Goal: Task Accomplishment & Management: Use online tool/utility

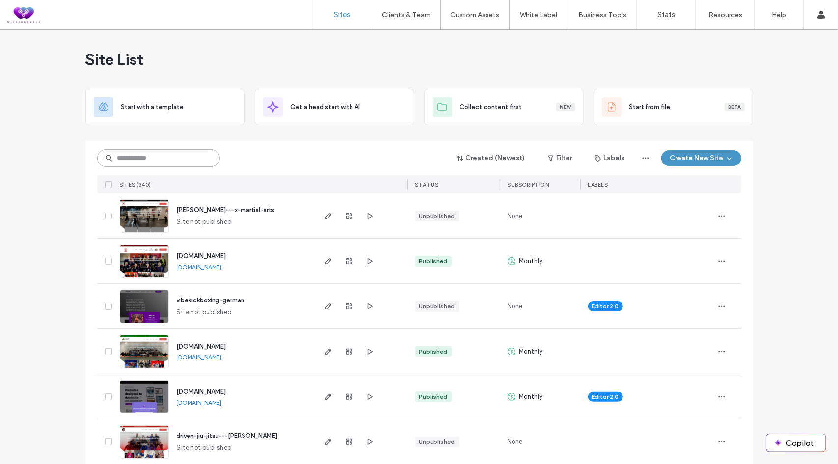
click at [144, 156] on input at bounding box center [158, 158] width 123 height 18
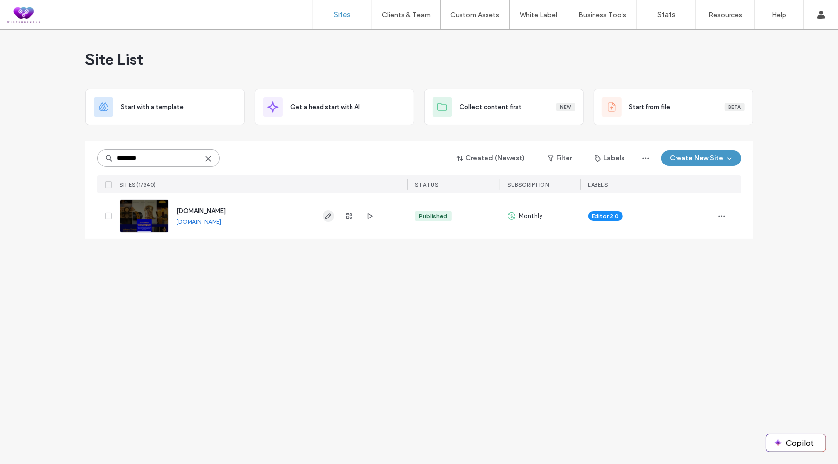
type input "********"
click at [329, 217] on icon "button" at bounding box center [328, 216] width 8 height 8
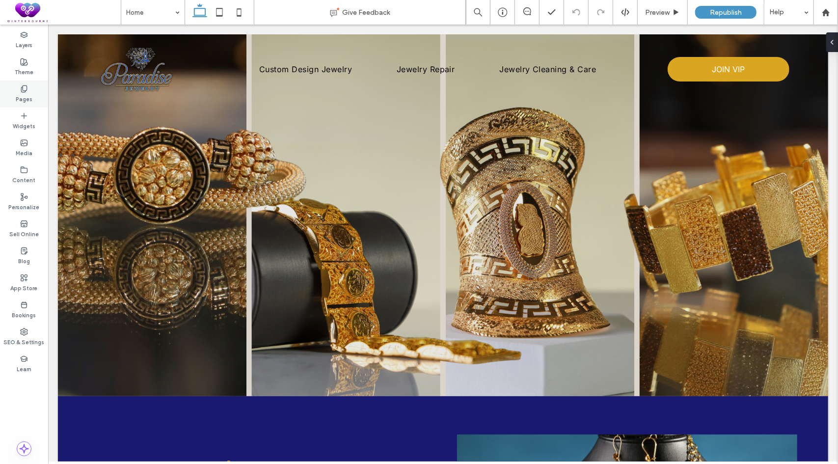
click at [24, 96] on label "Pages" at bounding box center [24, 98] width 17 height 11
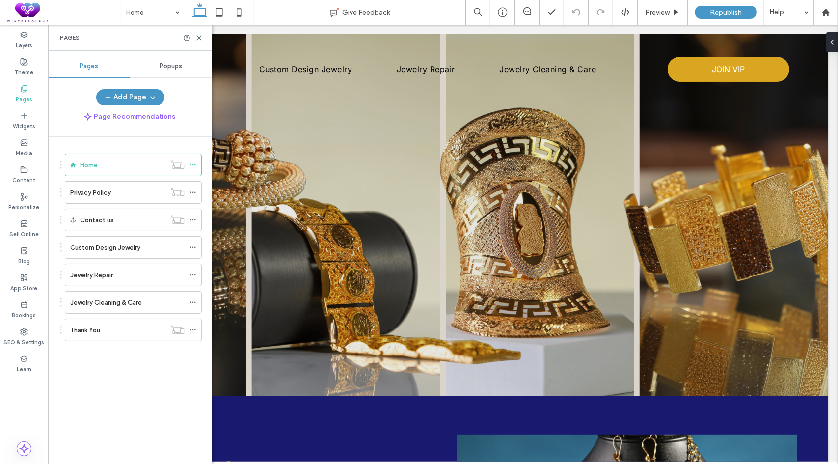
click at [177, 66] on span "Popups" at bounding box center [171, 66] width 23 height 8
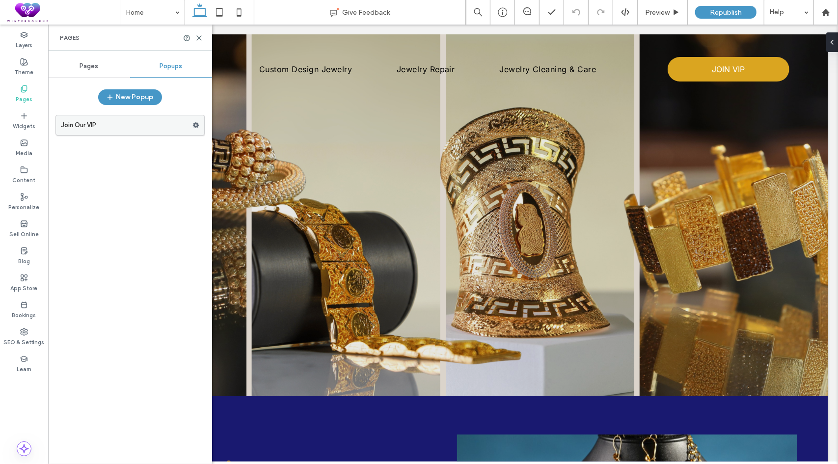
click at [95, 124] on label "Join Our VIP" at bounding box center [126, 125] width 131 height 20
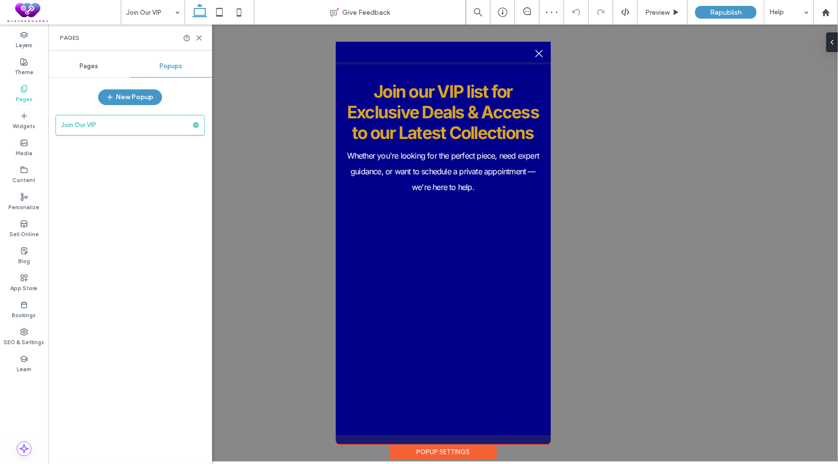
click at [434, 455] on div "Popup Settings" at bounding box center [442, 451] width 107 height 15
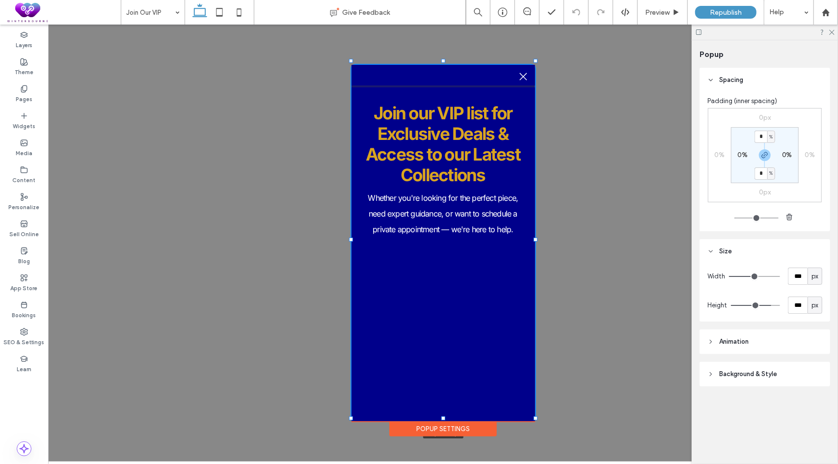
drag, startPoint x: 550, startPoint y: 440, endPoint x: 534, endPoint y: 417, distance: 27.9
click at [534, 417] on div at bounding box center [535, 418] width 4 height 4
type input "***"
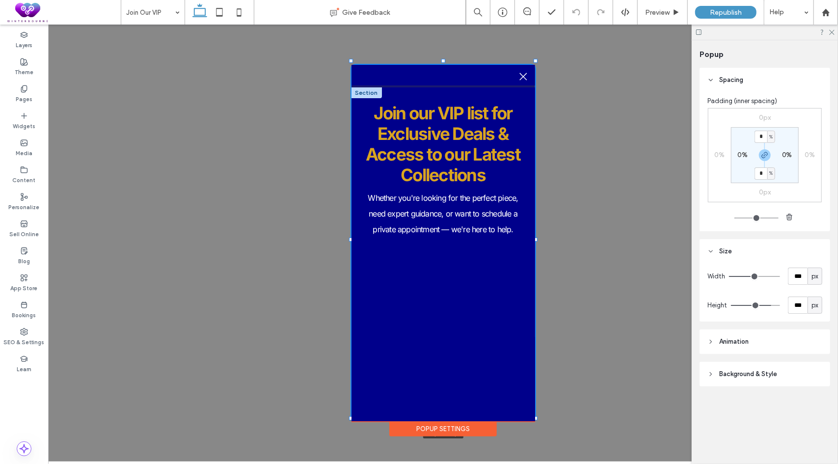
type input "***"
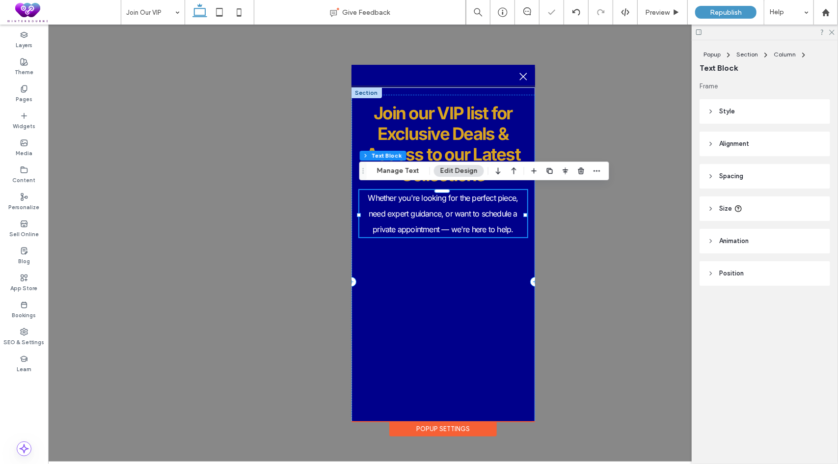
click at [447, 204] on p "Whether you're looking for the perfect piece, need expert guidance, or want to …" at bounding box center [443, 212] width 168 height 47
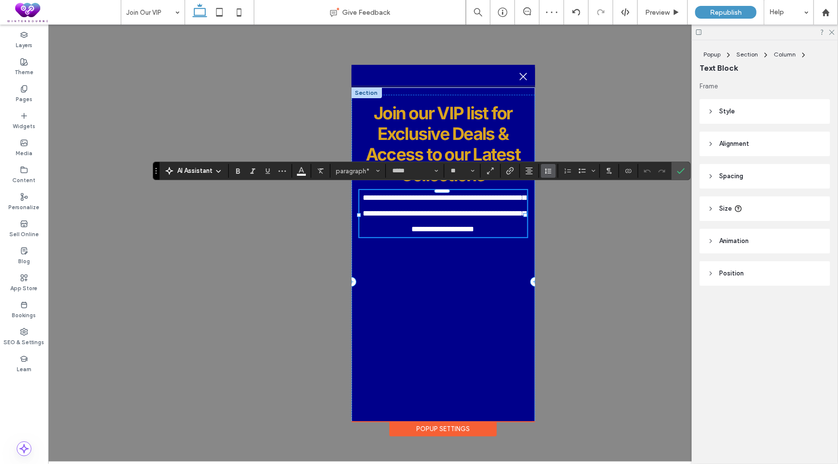
click at [548, 169] on icon "Line Height" at bounding box center [548, 171] width 8 height 8
click at [569, 202] on div "Single" at bounding box center [564, 200] width 24 height 7
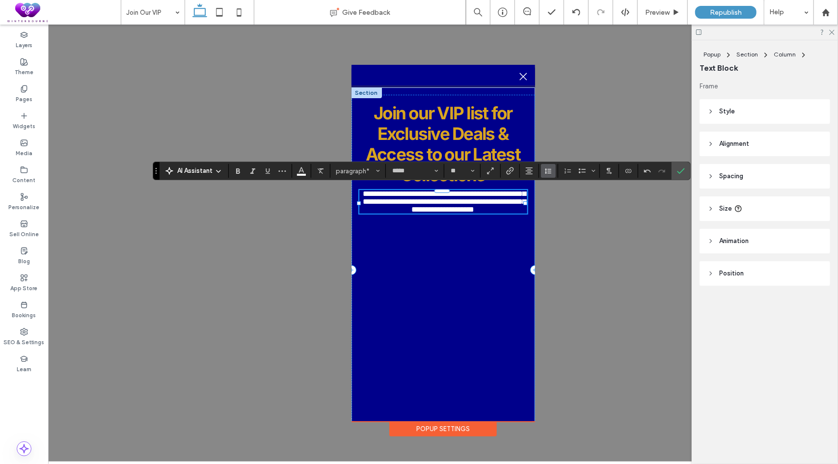
click at [547, 171] on use "Line Height" at bounding box center [548, 170] width 6 height 5
click at [563, 211] on div "1.5" at bounding box center [564, 213] width 24 height 7
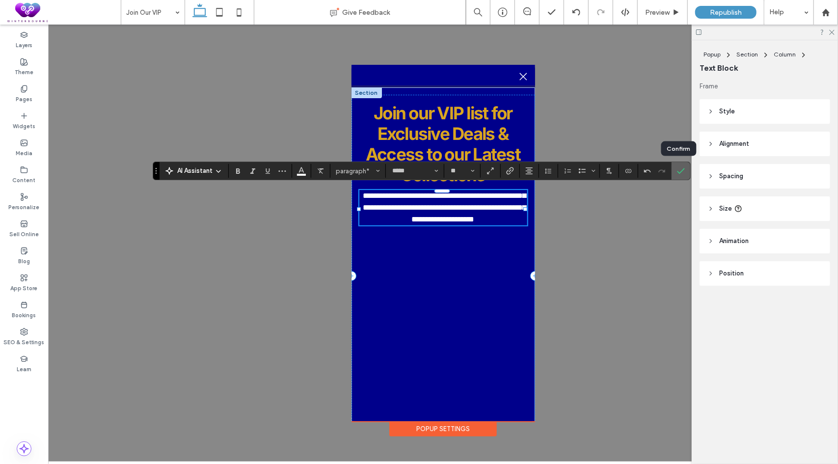
click at [680, 173] on icon "Confirm" at bounding box center [681, 171] width 8 height 8
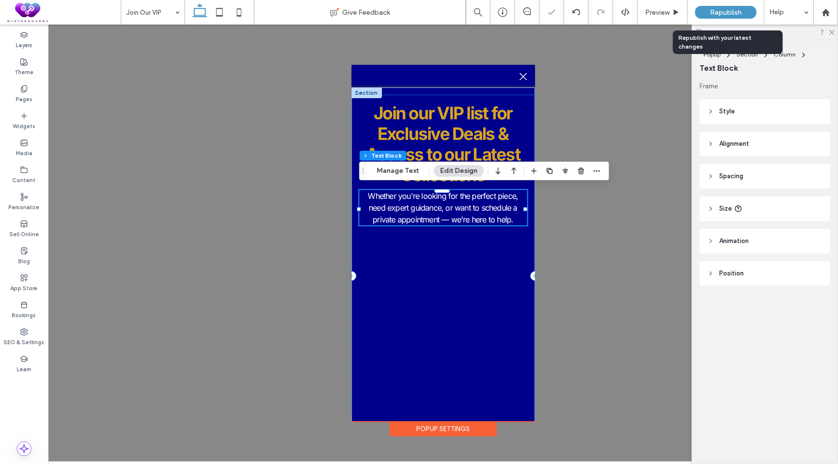
click at [726, 12] on span "Republish" at bounding box center [725, 12] width 32 height 8
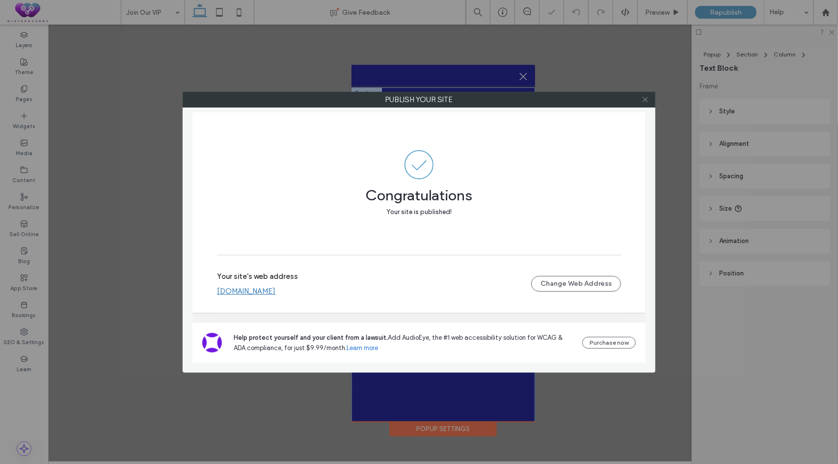
click at [647, 98] on icon at bounding box center [644, 99] width 7 height 7
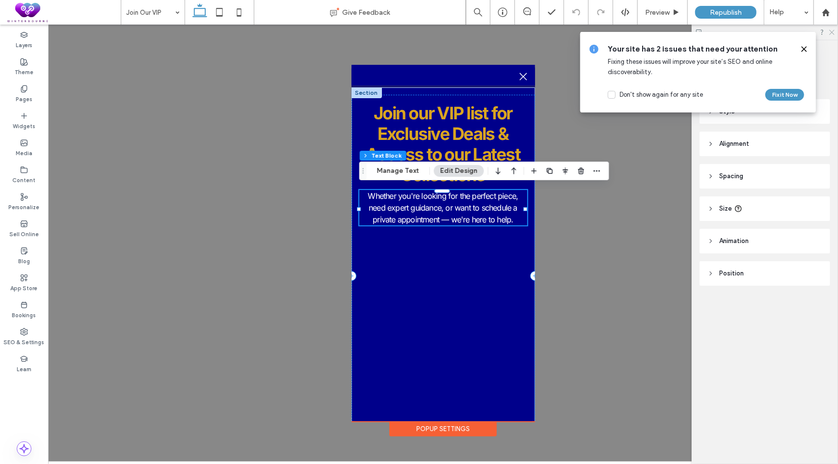
click at [833, 32] on icon at bounding box center [831, 31] width 6 height 6
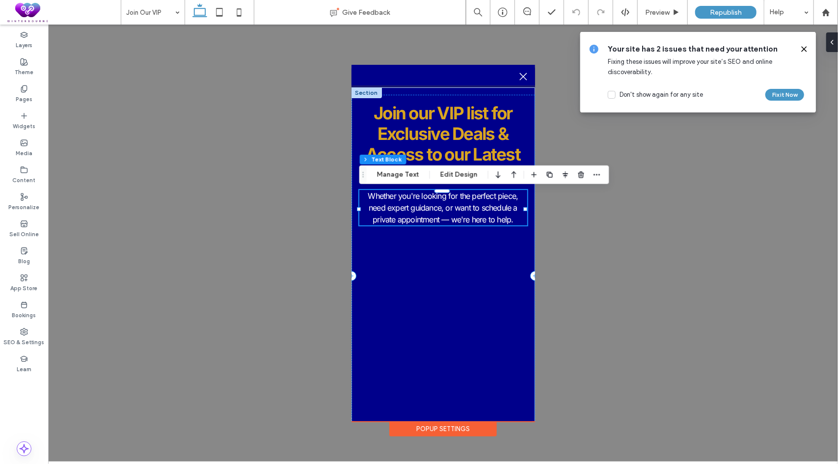
click at [803, 51] on icon at bounding box center [804, 49] width 8 height 8
